Goal: Task Accomplishment & Management: Use online tool/utility

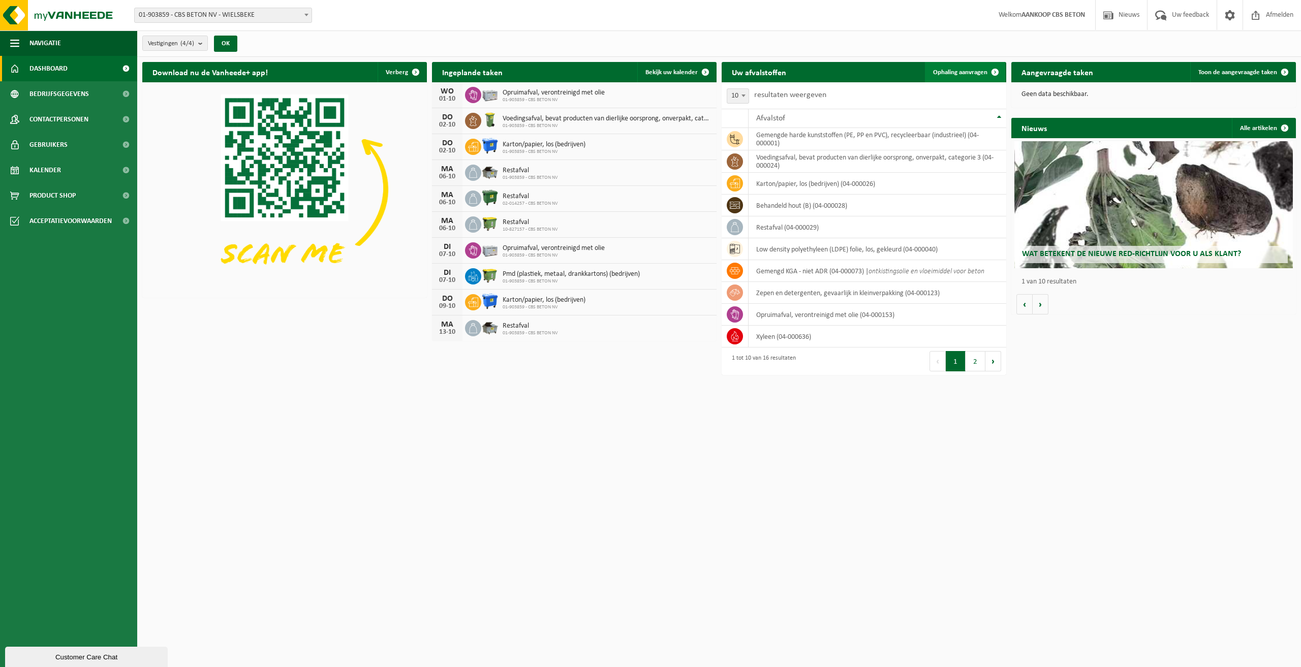
click at [995, 72] on span at bounding box center [995, 72] width 20 height 20
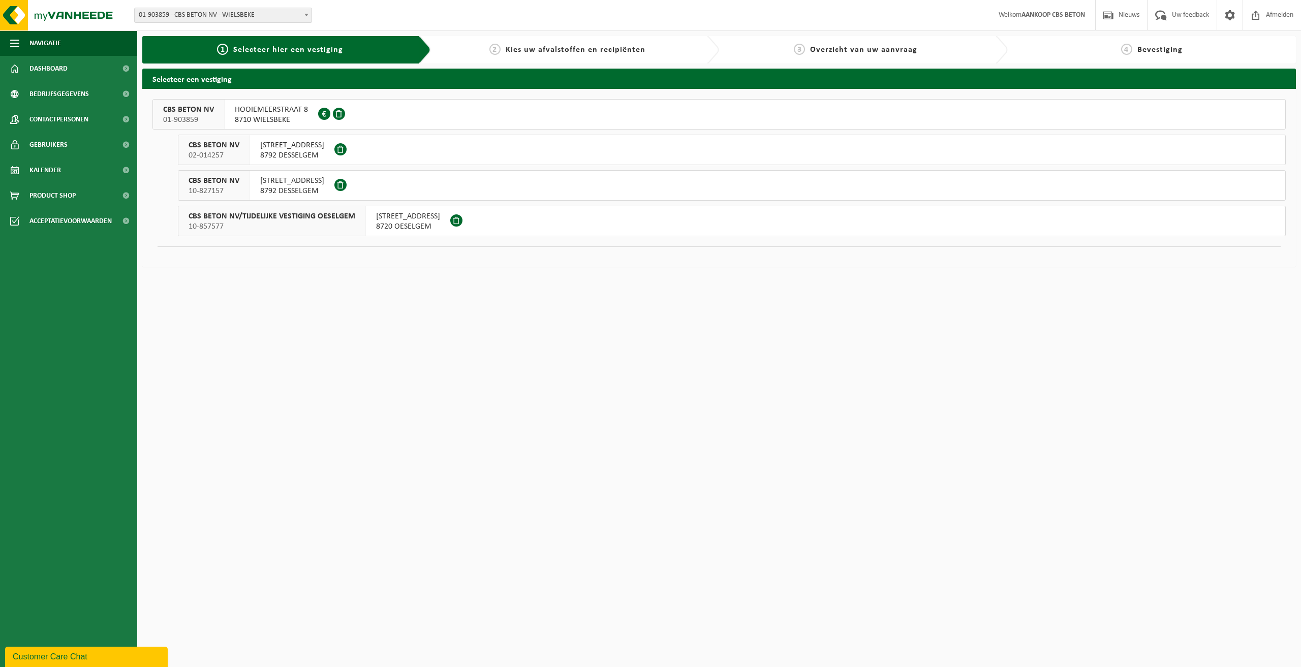
click at [403, 223] on span "8720 OESELGEM" at bounding box center [408, 227] width 64 height 10
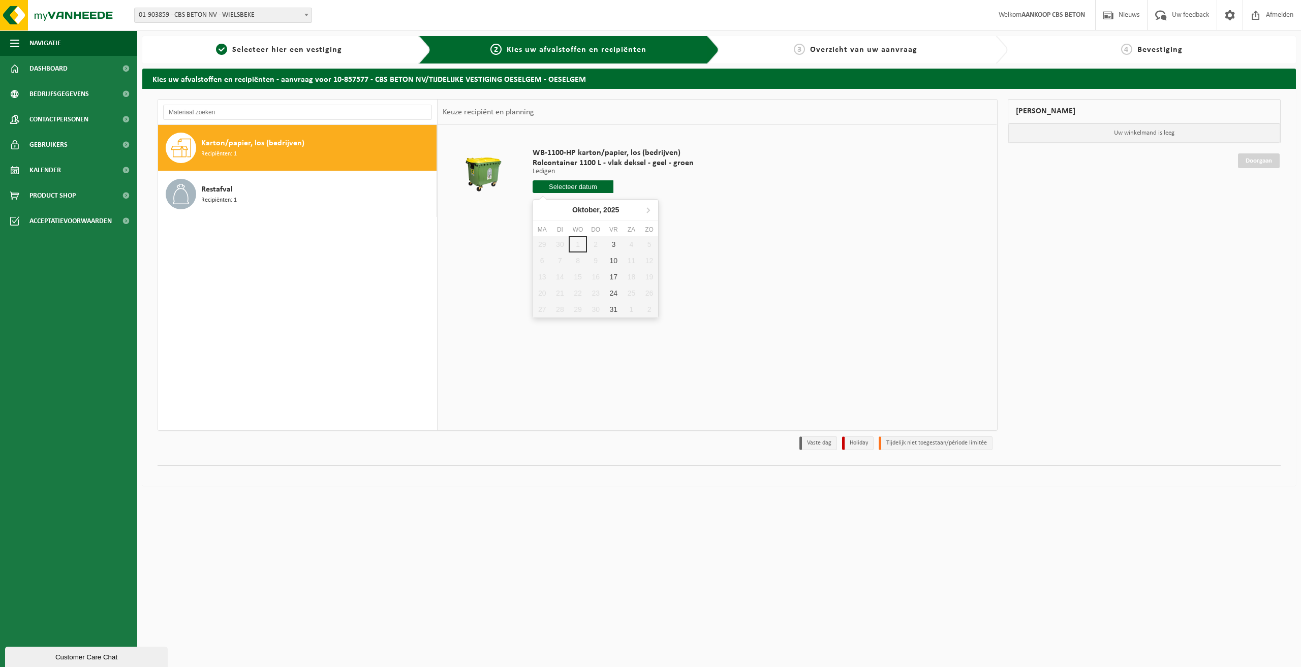
click at [565, 189] on input "text" at bounding box center [573, 186] width 81 height 13
click at [613, 247] on div "3" at bounding box center [614, 244] width 18 height 16
type input "Van 2025-10-03"
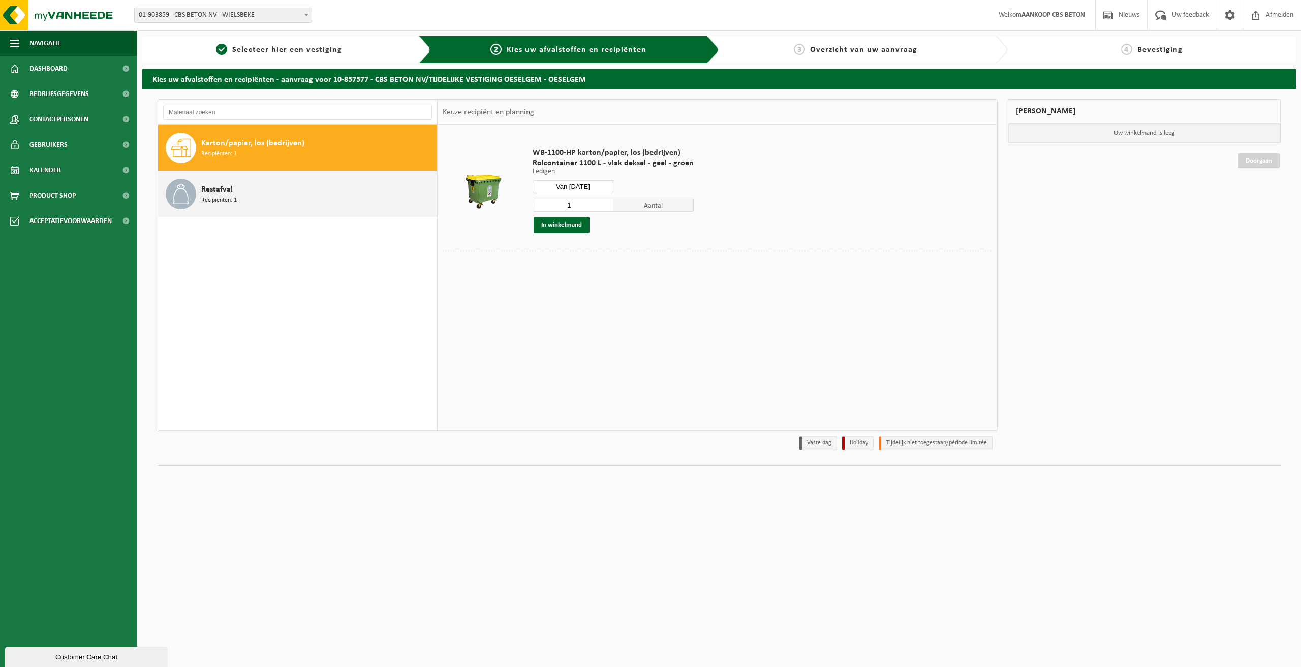
click at [223, 196] on span "Recipiënten: 1" at bounding box center [219, 201] width 36 height 10
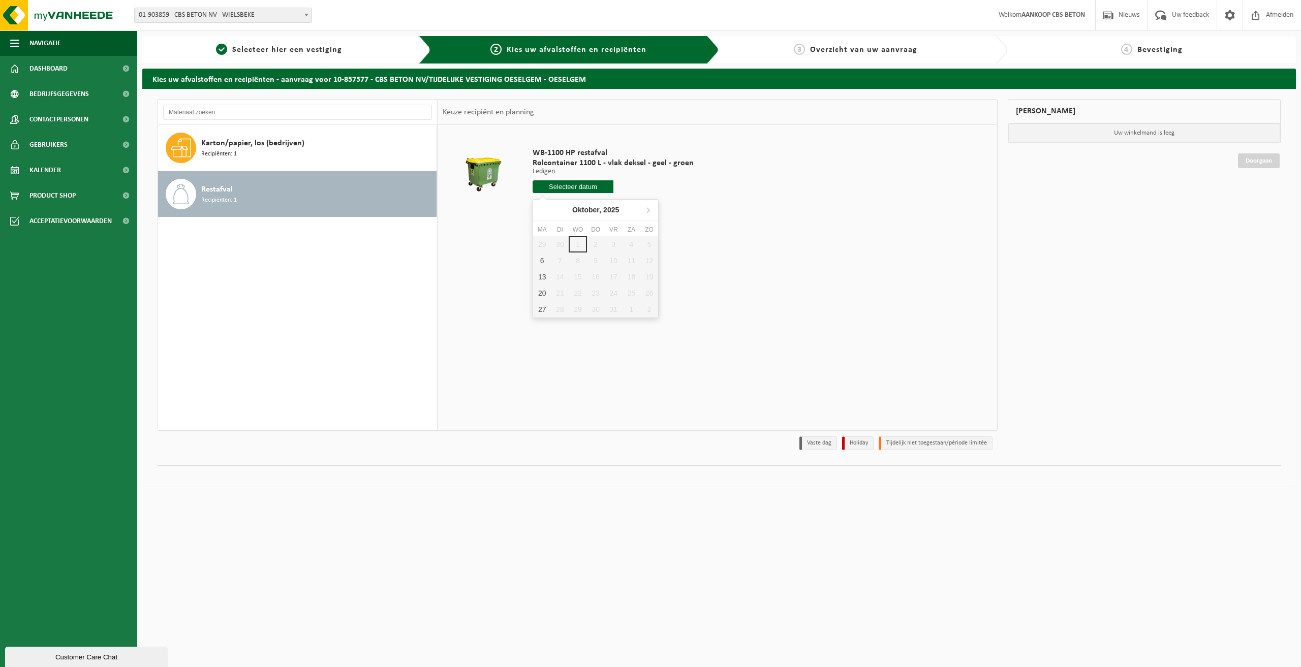
click at [580, 186] on input "text" at bounding box center [573, 186] width 81 height 13
click at [539, 259] on div "6" at bounding box center [542, 261] width 18 height 16
type input "Van 2025-10-06"
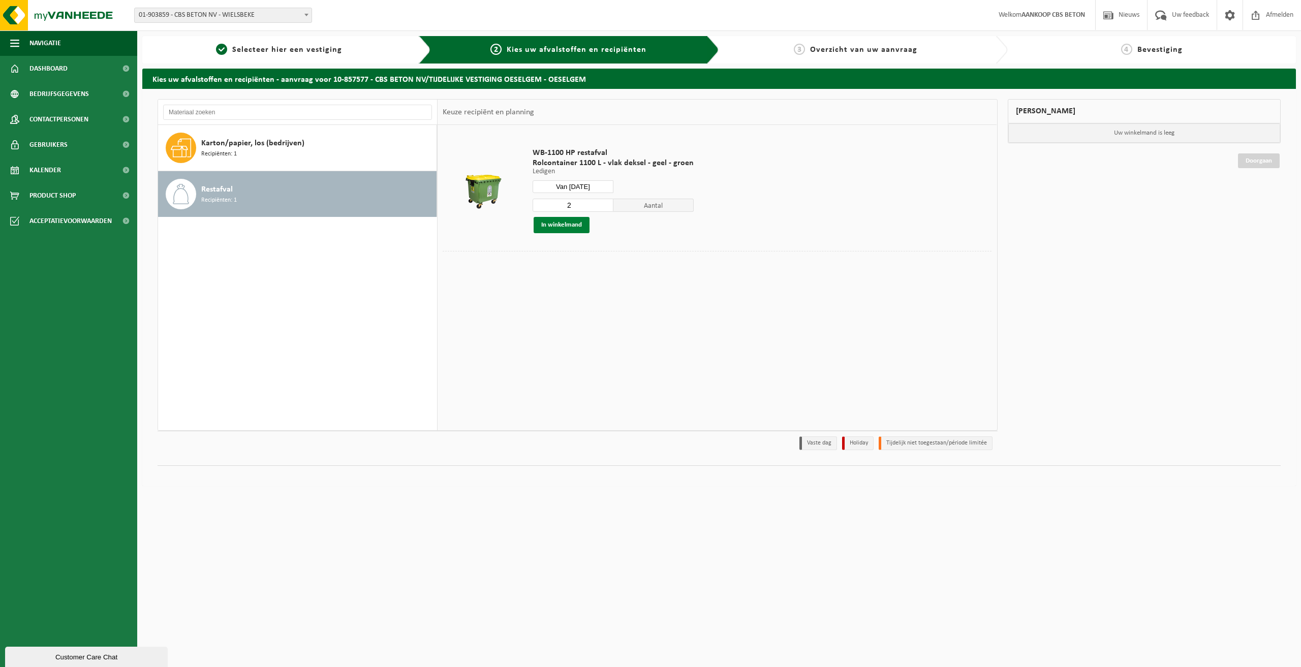
click at [560, 226] on button "In winkelmand" at bounding box center [562, 225] width 56 height 16
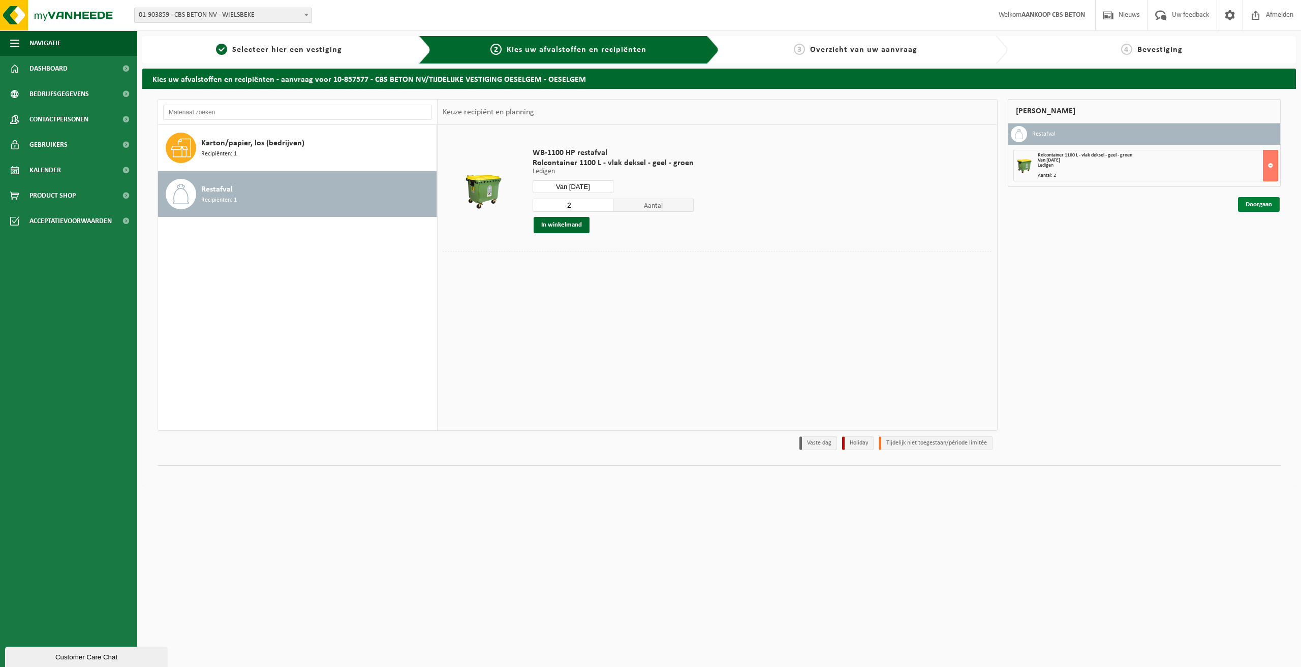
click at [1255, 207] on link "Doorgaan" at bounding box center [1259, 204] width 42 height 15
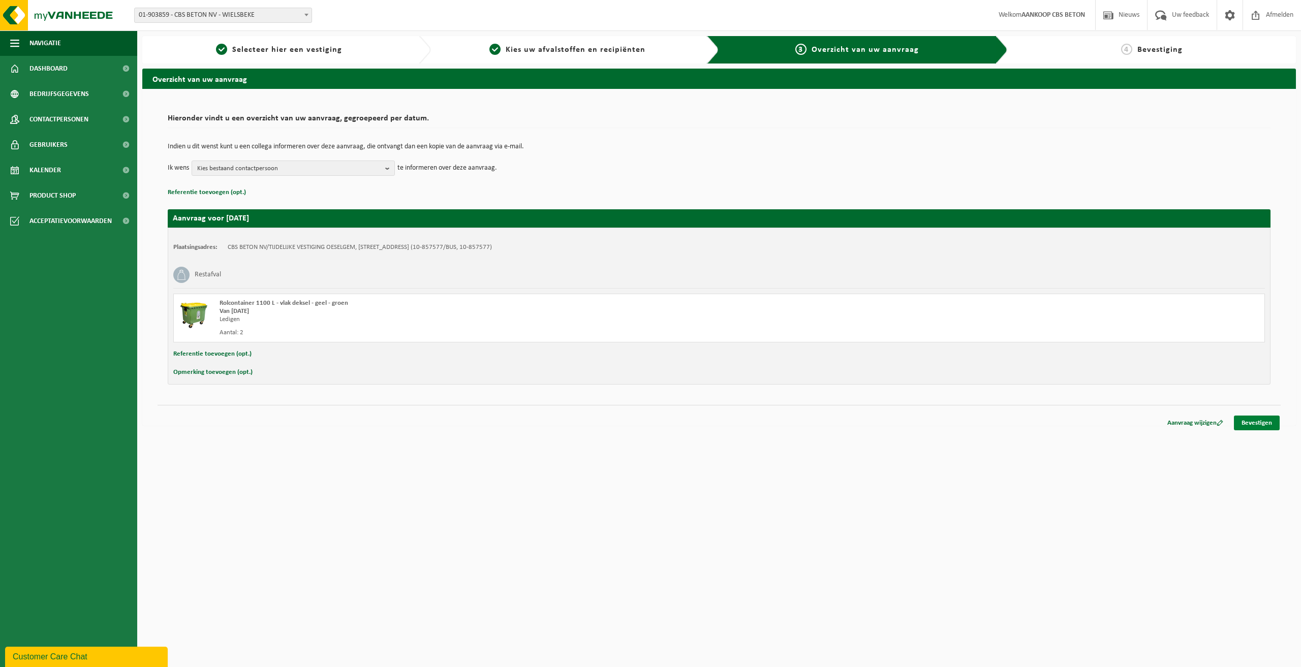
click at [1257, 424] on link "Bevestigen" at bounding box center [1257, 423] width 46 height 15
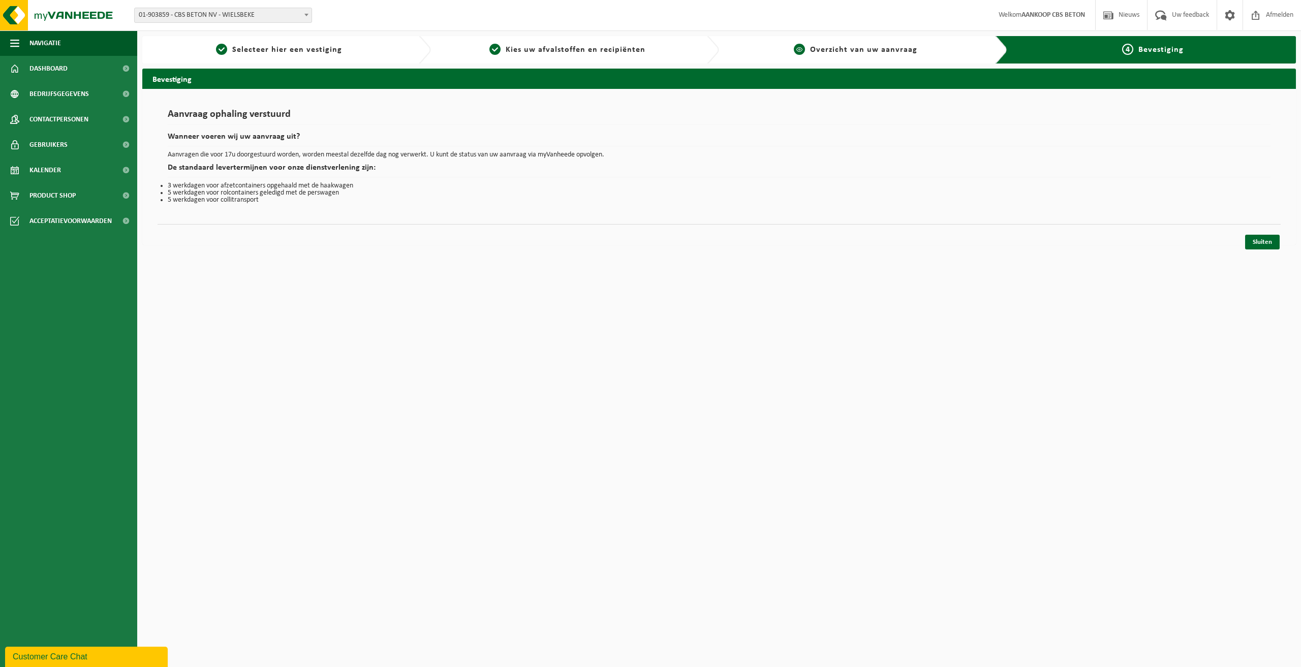
click at [880, 50] on span "Overzicht van uw aanvraag" at bounding box center [863, 50] width 107 height 8
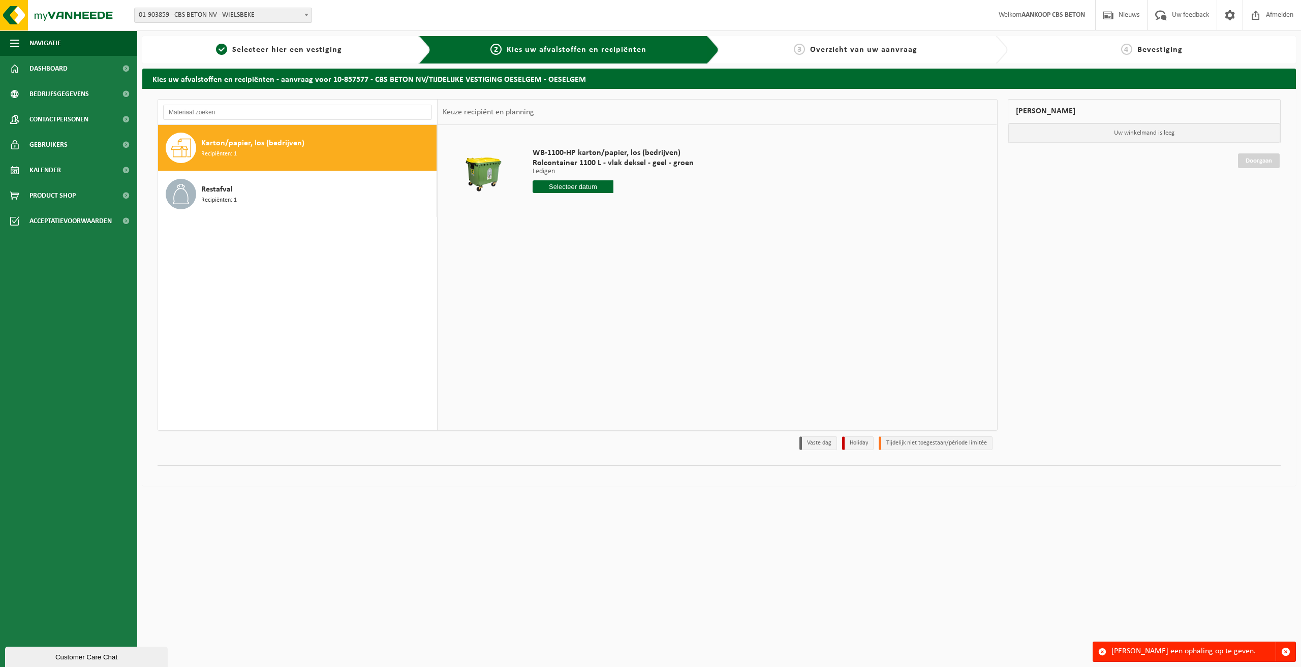
click at [1161, 50] on span "Bevestiging" at bounding box center [1160, 50] width 45 height 8
click at [1130, 51] on span "4" at bounding box center [1126, 49] width 11 height 11
click at [904, 52] on span "Overzicht van uw aanvraag" at bounding box center [863, 50] width 107 height 8
click at [567, 191] on input "text" at bounding box center [573, 186] width 81 height 13
click at [613, 249] on div "3" at bounding box center [614, 244] width 18 height 16
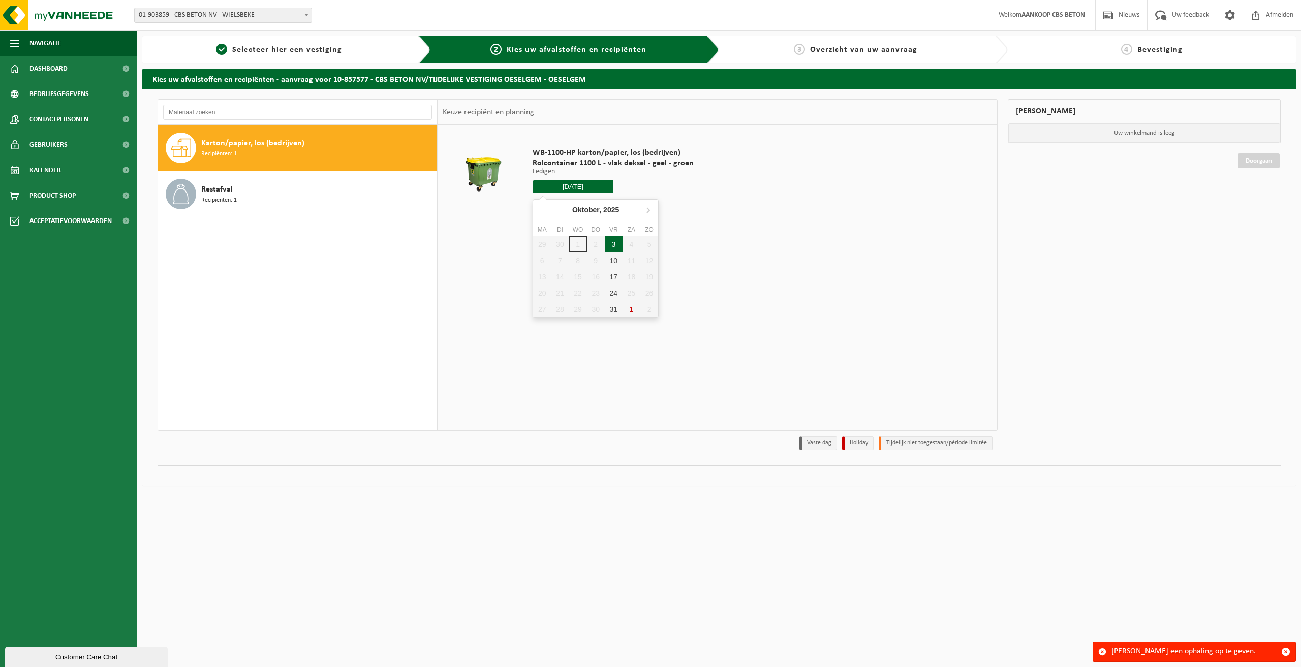
type input "Van 2025-10-03"
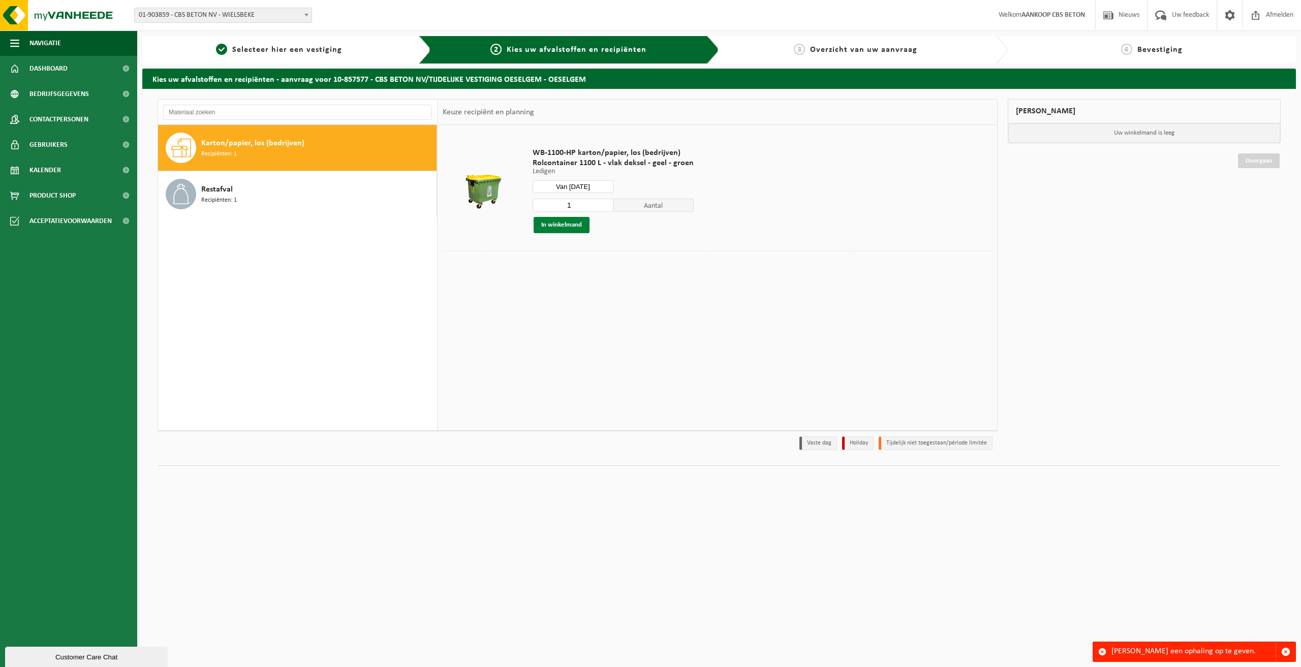
click at [562, 228] on button "In winkelmand" at bounding box center [562, 225] width 56 height 16
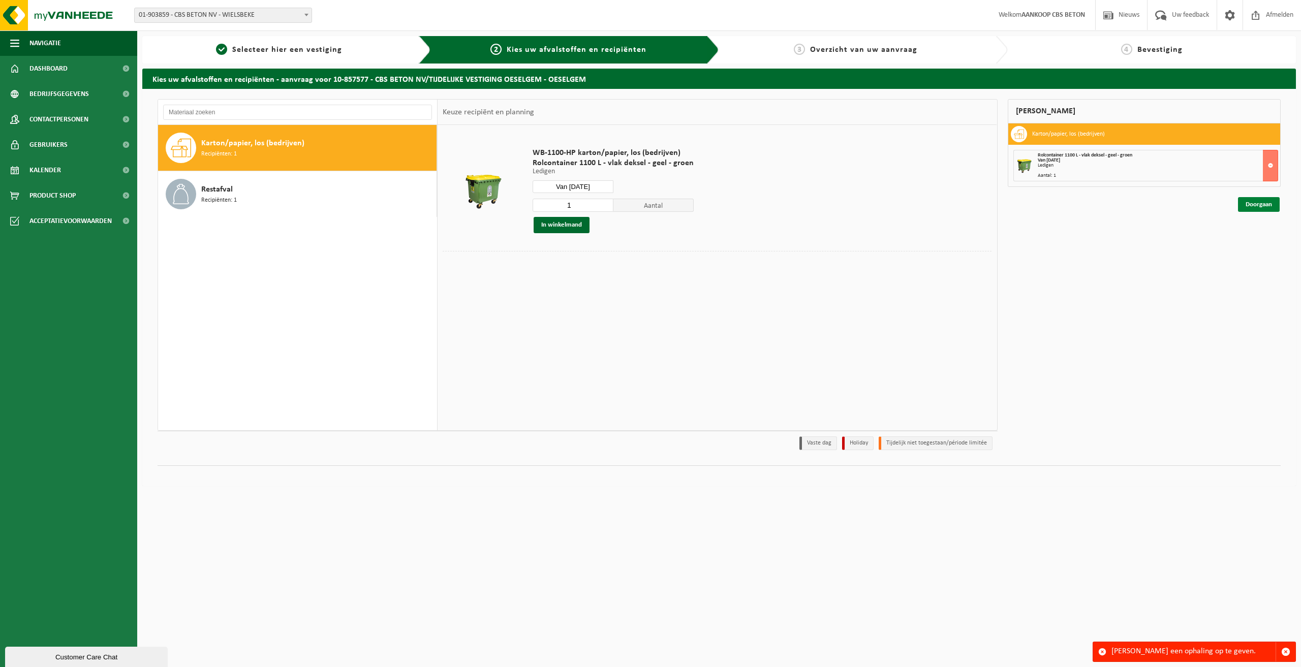
click at [1258, 209] on link "Doorgaan" at bounding box center [1259, 204] width 42 height 15
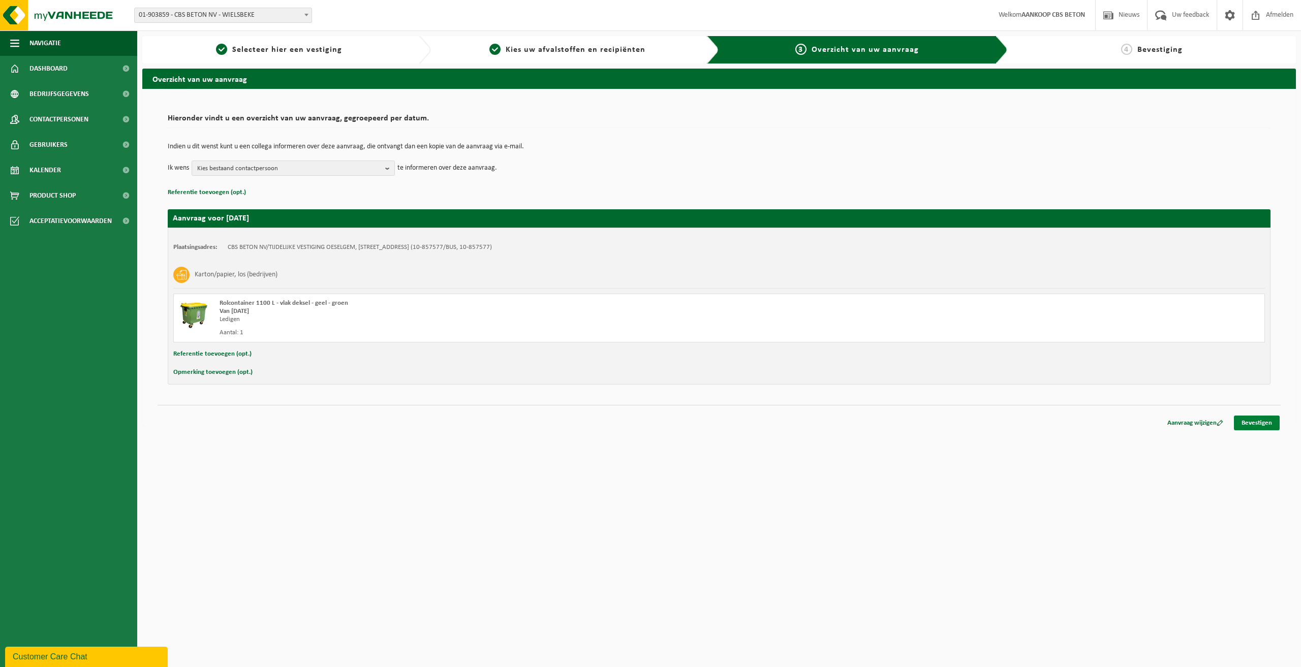
click at [1265, 426] on link "Bevestigen" at bounding box center [1257, 423] width 46 height 15
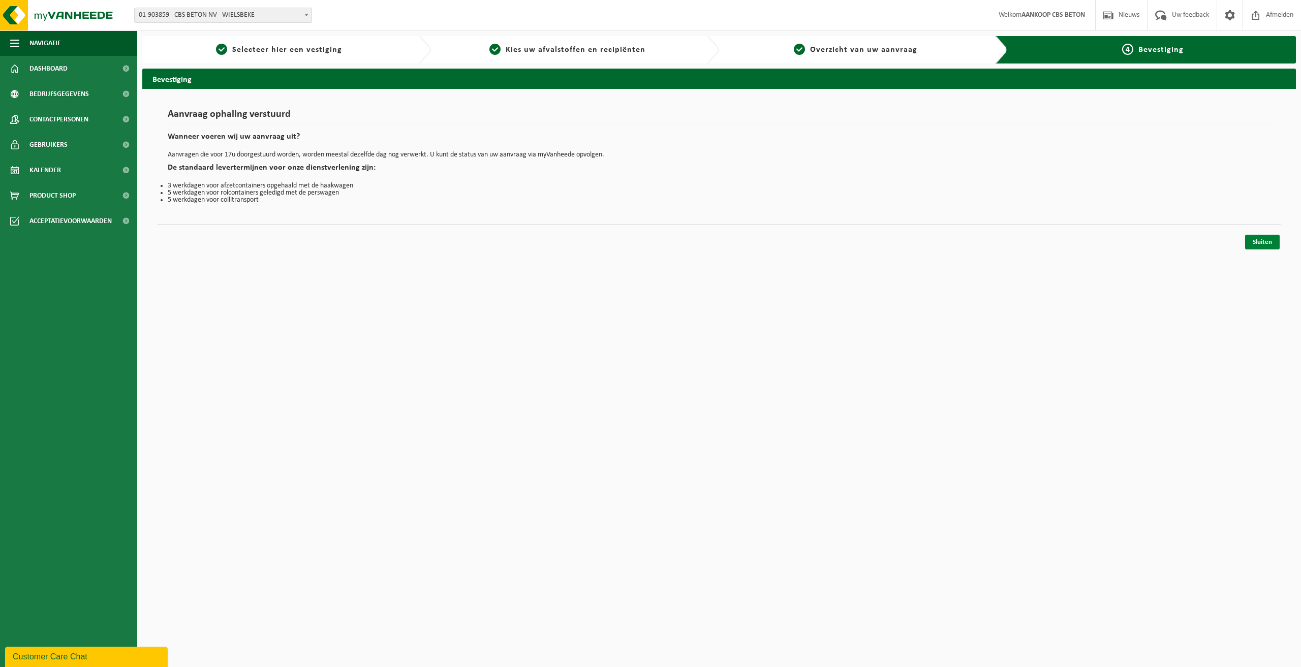
click at [1265, 245] on link "Sluiten" at bounding box center [1262, 242] width 35 height 15
